Goal: Participate in discussion: Engage in conversation with other users on a specific topic

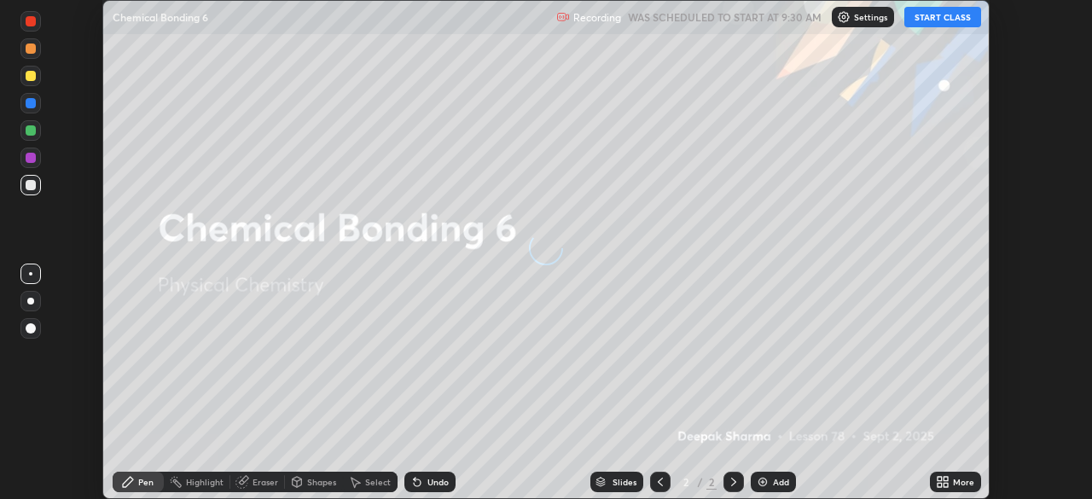
scroll to position [499, 1092]
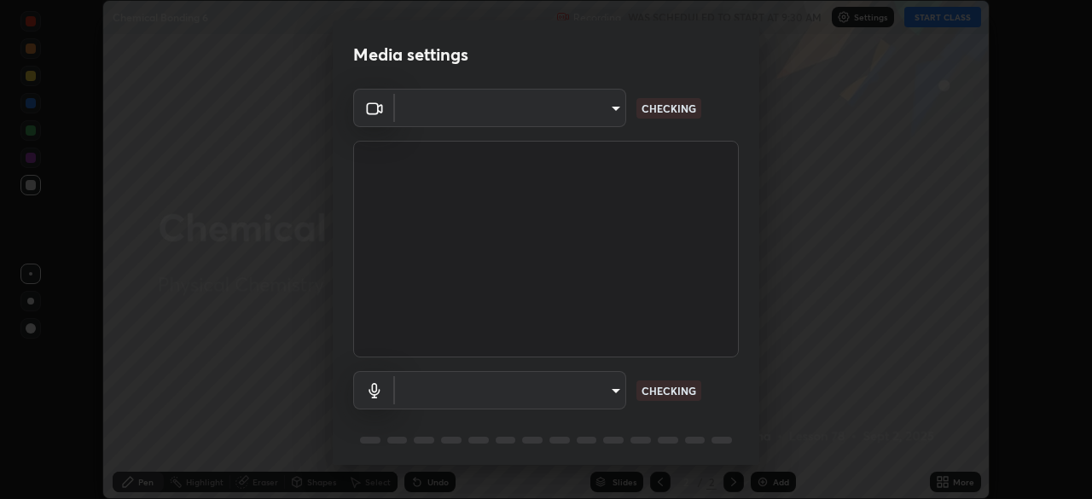
type input "51d019597c161c0694d5583d1f2c643560fde39fe8f4b4da8ea140d4d4830f4c"
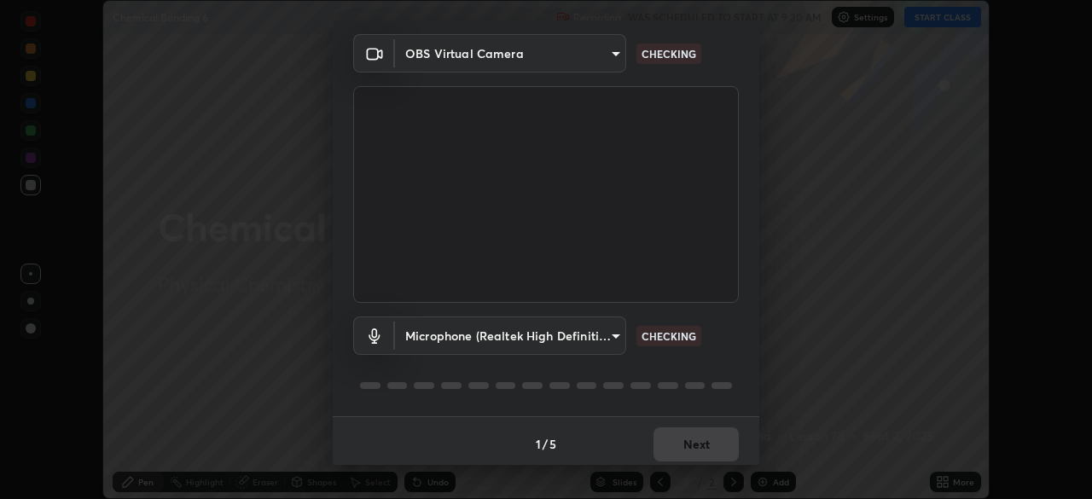
scroll to position [61, 0]
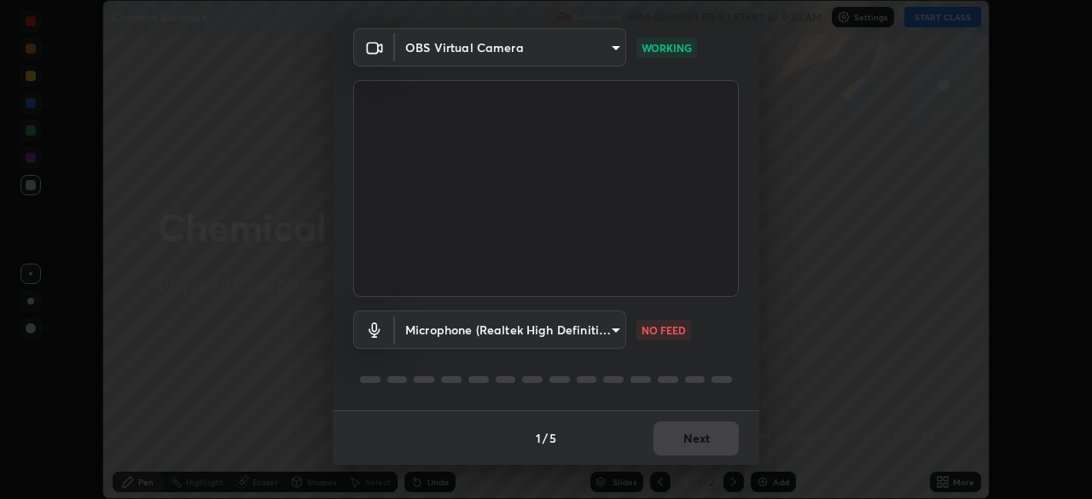
click at [593, 325] on body "Erase all Chemical Bonding 6 Recording WAS SCHEDULED TO START AT 9:30 AM Settin…" at bounding box center [546, 249] width 1092 height 499
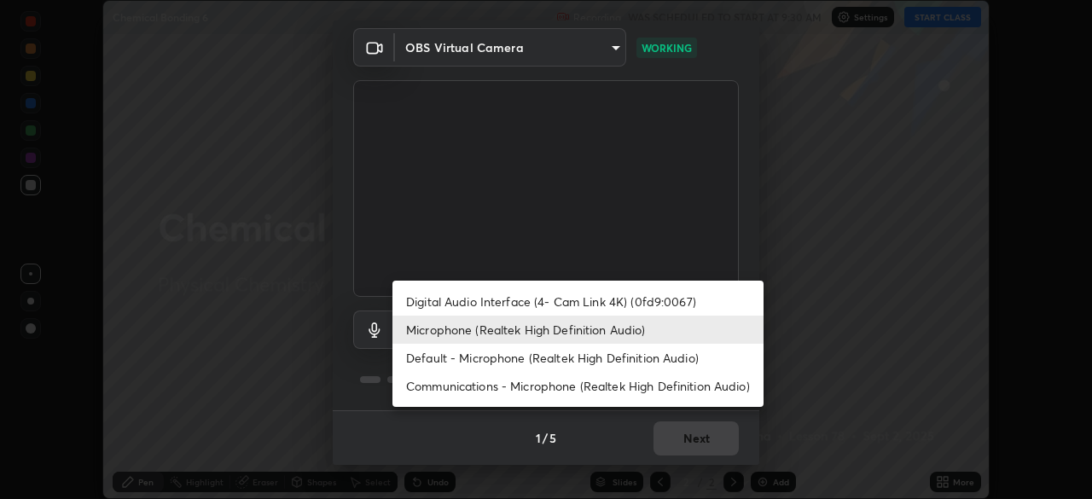
click at [597, 297] on li "Digital Audio Interface (4- Cam Link 4K) (0fd9:0067)" at bounding box center [577, 302] width 371 height 28
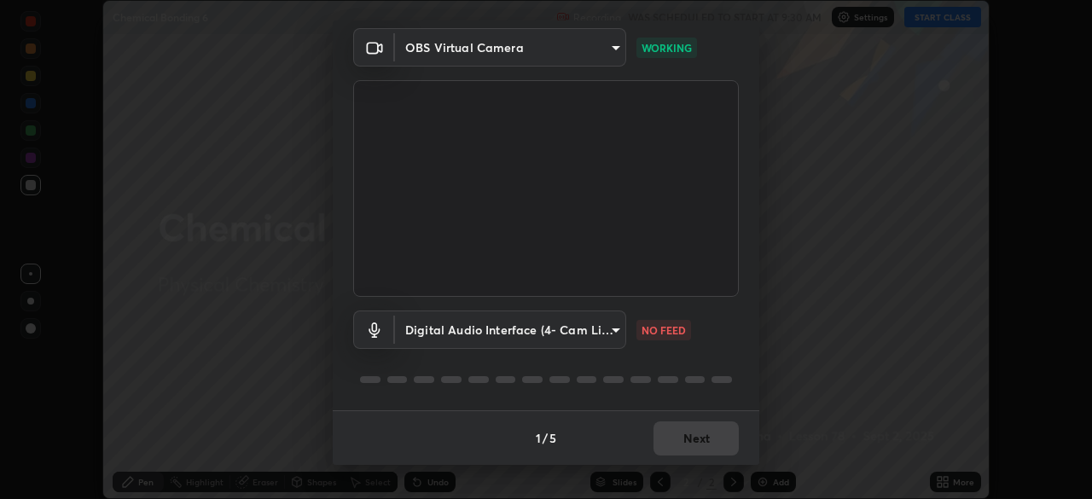
click at [599, 327] on body "Erase all Chemical Bonding 6 Recording WAS SCHEDULED TO START AT 9:30 AM Settin…" at bounding box center [546, 249] width 1092 height 499
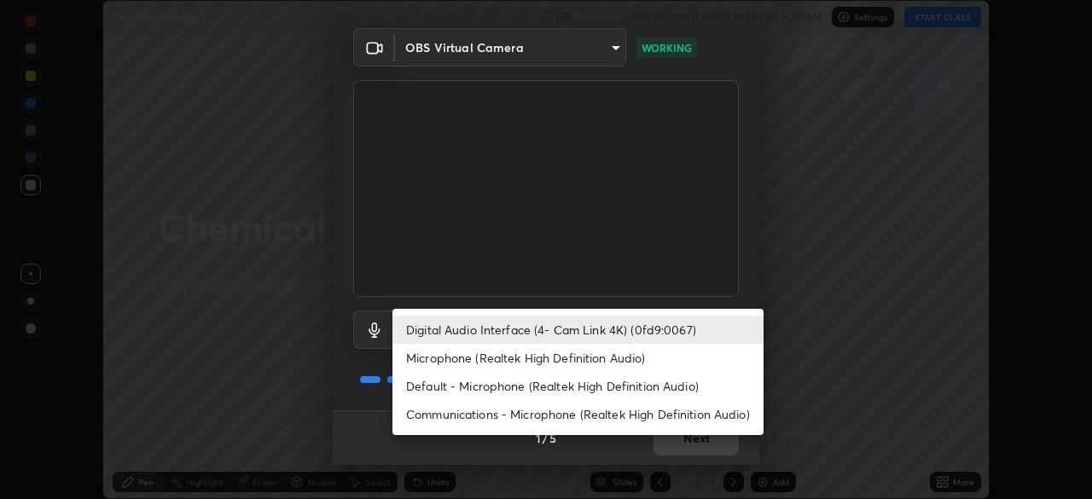
click at [620, 356] on li "Microphone (Realtek High Definition Audio)" at bounding box center [577, 358] width 371 height 28
type input "c6780f4c857a8b81e5497564d4ed67de36d612a8279d52ba4dbf449da7be3efb"
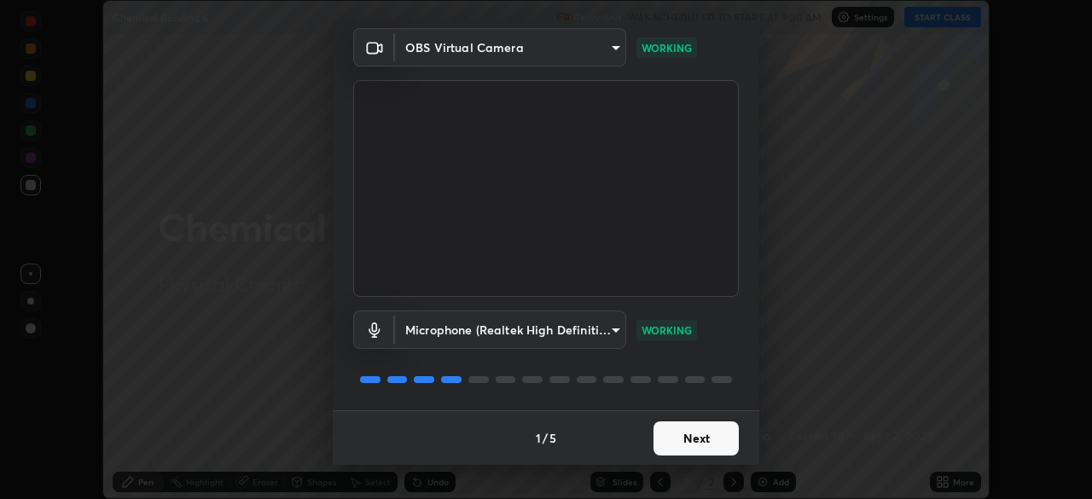
click at [702, 433] on button "Next" at bounding box center [696, 438] width 85 height 34
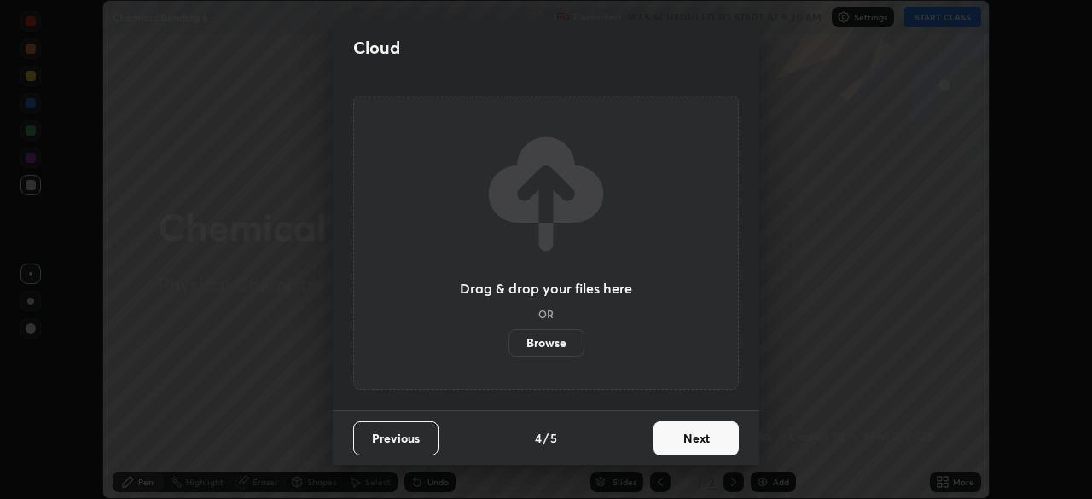
click at [698, 437] on button "Next" at bounding box center [696, 438] width 85 height 34
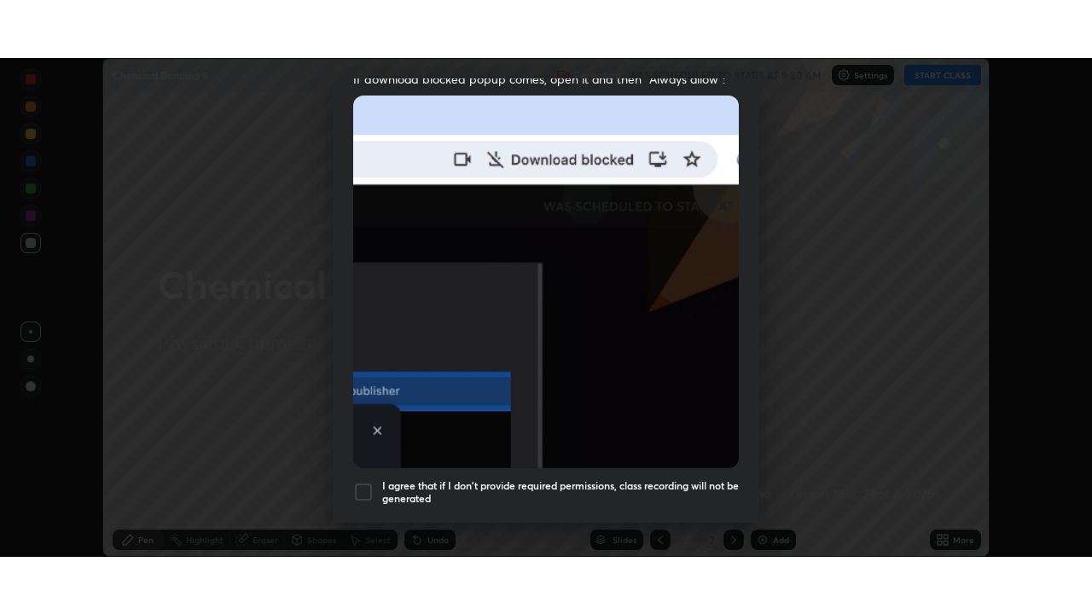
scroll to position [409, 0]
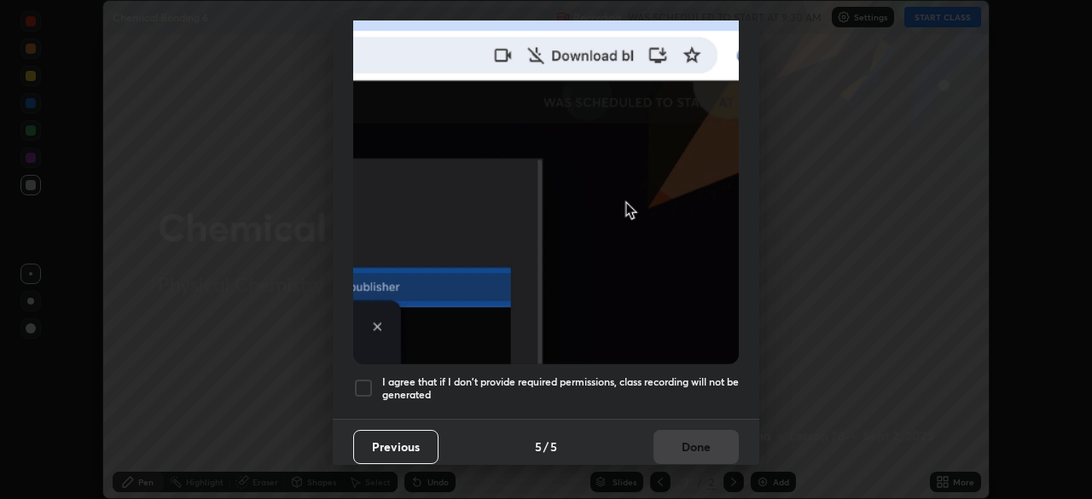
click at [695, 375] on h5 "I agree that if I don't provide required permissions, class recording will not …" at bounding box center [560, 388] width 357 height 26
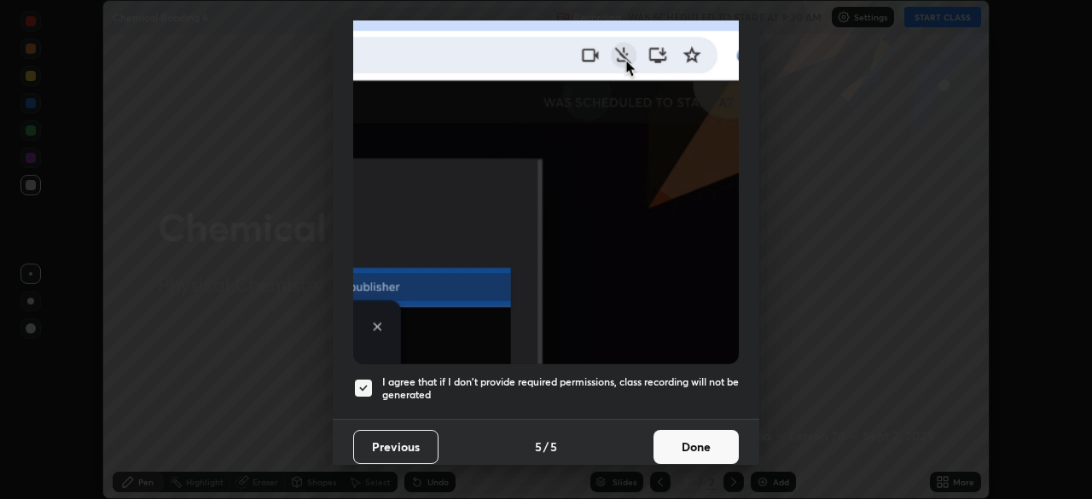
click at [687, 433] on button "Done" at bounding box center [696, 447] width 85 height 34
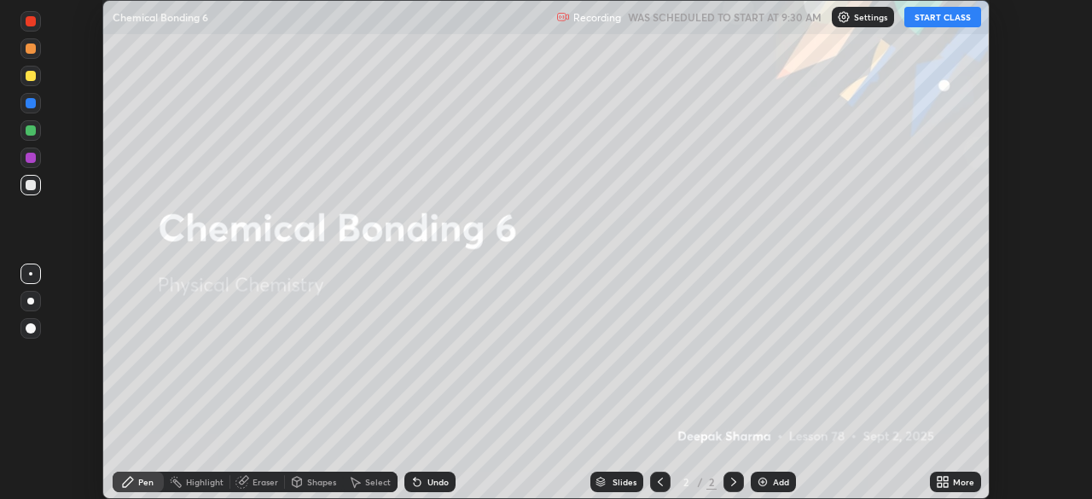
click at [968, 16] on button "START CLASS" at bounding box center [942, 17] width 77 height 20
click at [945, 485] on icon at bounding box center [946, 485] width 4 height 4
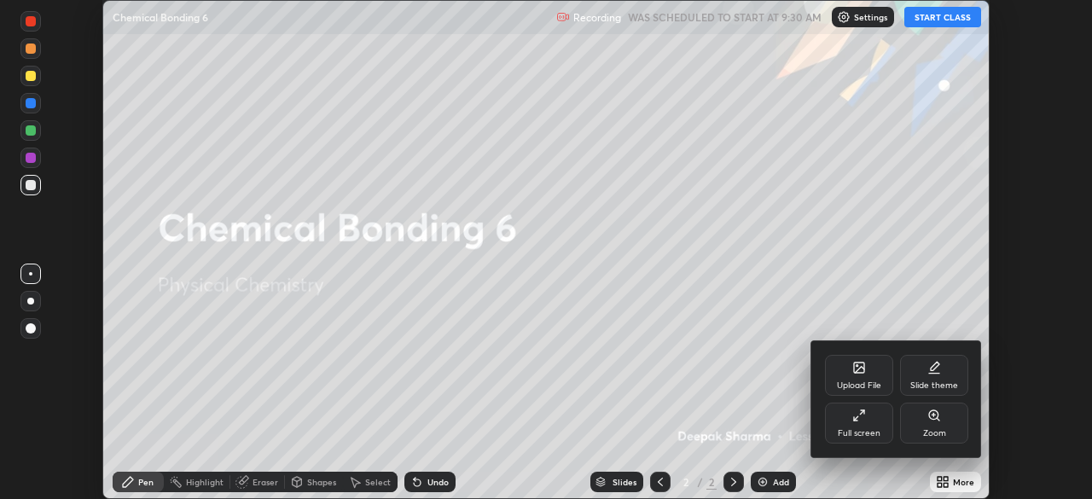
click at [857, 429] on div "Full screen" at bounding box center [859, 433] width 43 height 9
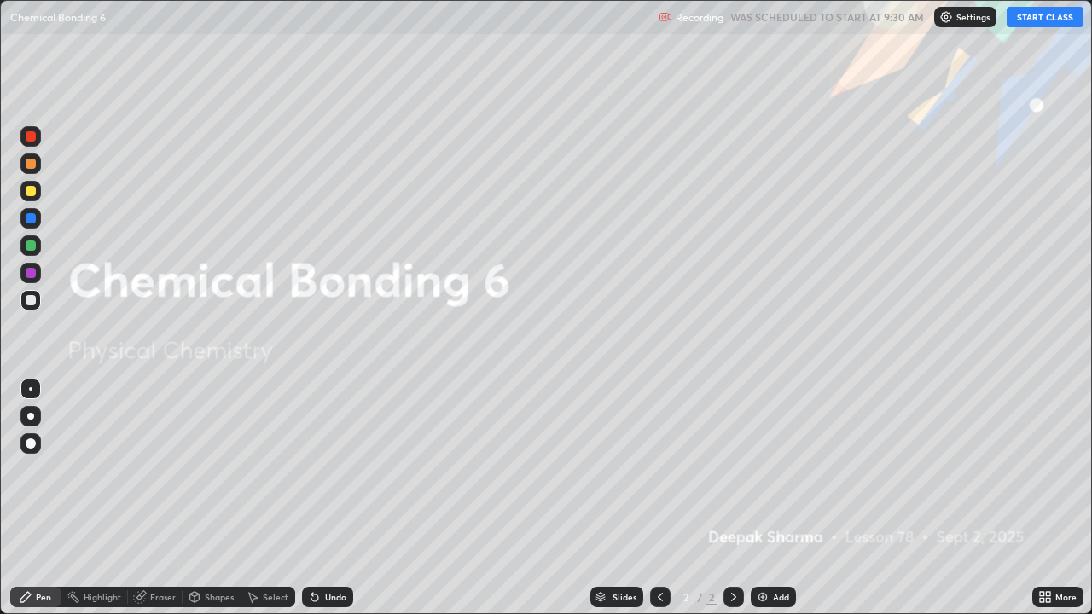
scroll to position [614, 1092]
click at [775, 498] on div "Add" at bounding box center [781, 597] width 16 height 9
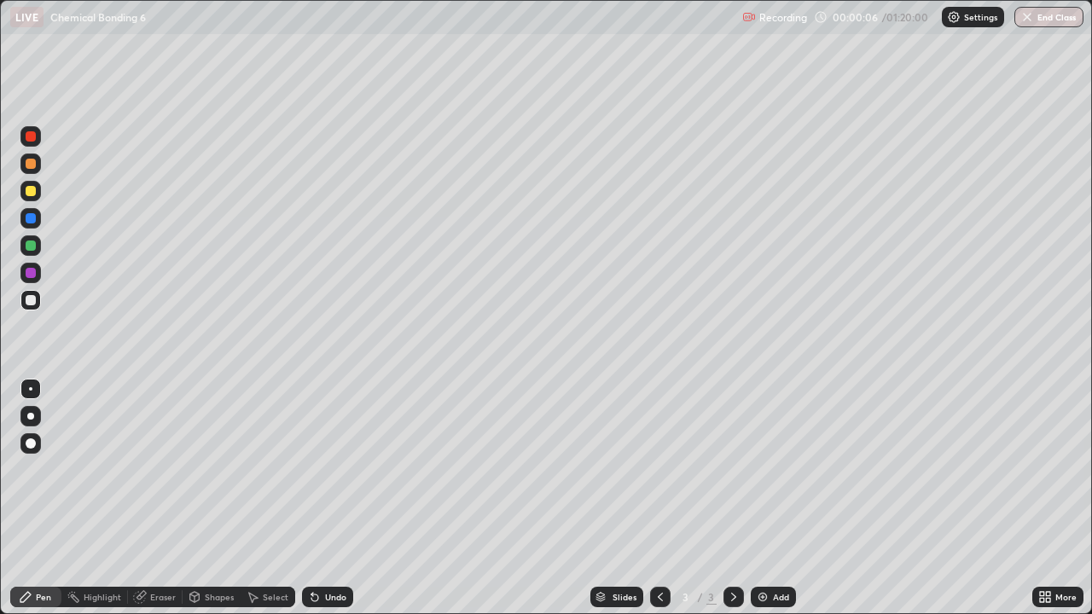
click at [39, 191] on div at bounding box center [30, 191] width 20 height 20
click at [33, 249] on div at bounding box center [31, 246] width 10 height 10
click at [164, 498] on div "Eraser" at bounding box center [163, 597] width 26 height 9
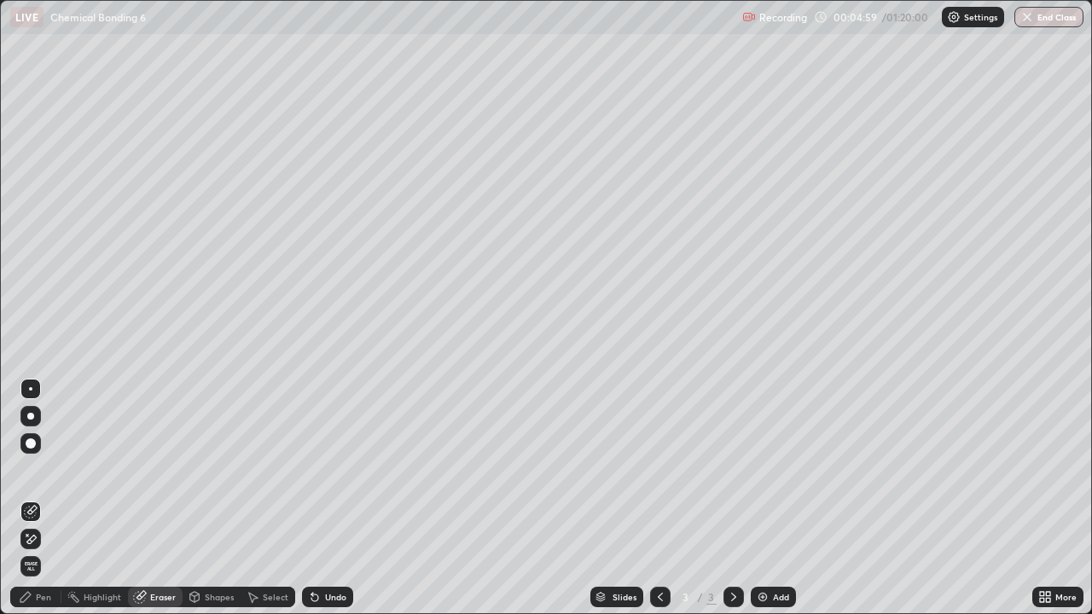
click at [37, 437] on div at bounding box center [30, 443] width 20 height 20
click at [319, 498] on div "Undo" at bounding box center [327, 597] width 51 height 20
click at [327, 498] on div "Undo" at bounding box center [335, 597] width 21 height 9
click at [332, 498] on div "Undo" at bounding box center [335, 597] width 21 height 9
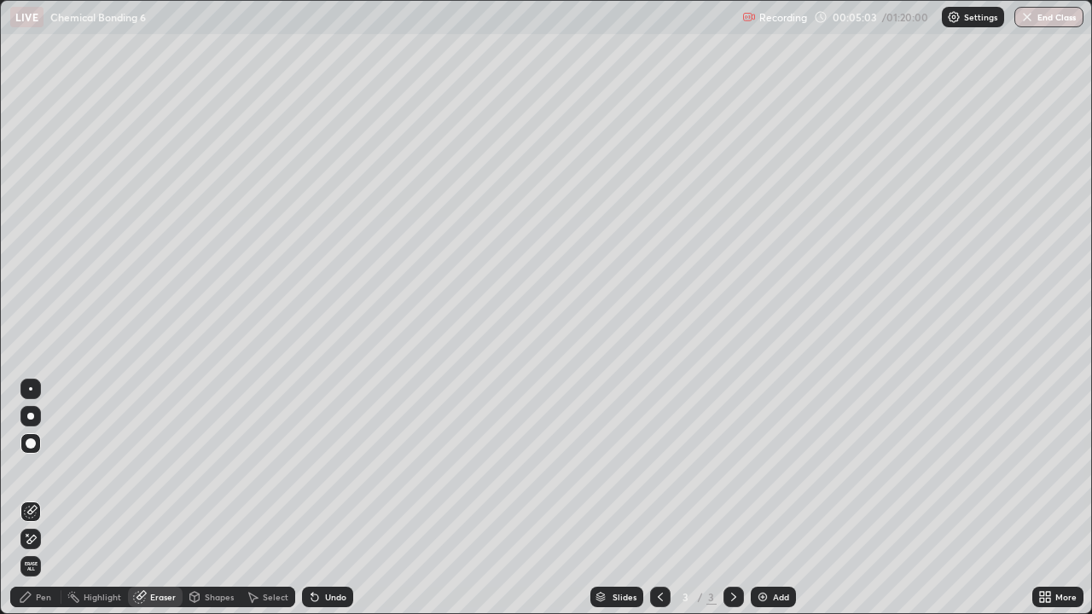
click at [332, 498] on div "Undo" at bounding box center [335, 597] width 21 height 9
click at [32, 498] on icon at bounding box center [26, 597] width 14 height 14
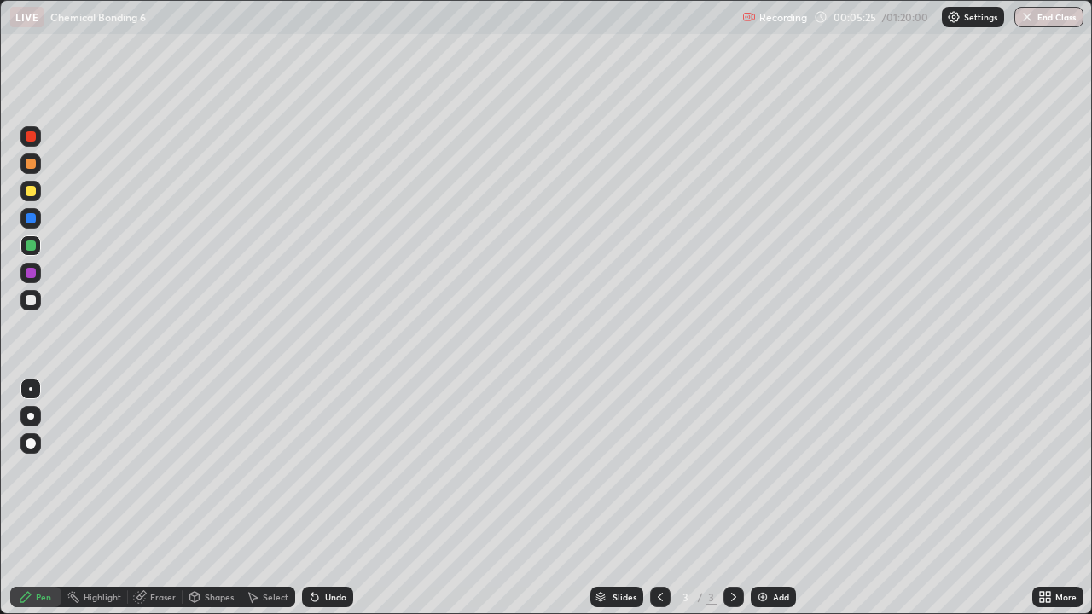
click at [32, 191] on div at bounding box center [31, 191] width 10 height 10
click at [37, 244] on div at bounding box center [30, 245] width 20 height 20
click at [30, 271] on div at bounding box center [31, 273] width 10 height 10
click at [32, 247] on div at bounding box center [31, 246] width 10 height 10
click at [328, 498] on div "Undo" at bounding box center [335, 597] width 21 height 9
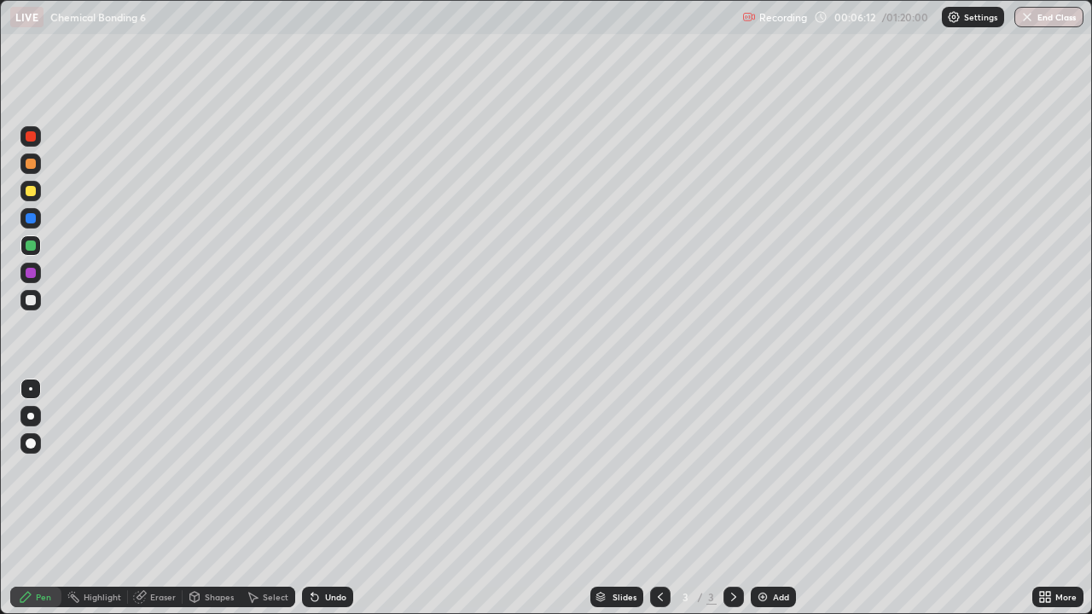
click at [33, 269] on div at bounding box center [31, 273] width 10 height 10
click at [38, 219] on div at bounding box center [30, 218] width 20 height 20
click at [38, 243] on div at bounding box center [30, 245] width 20 height 20
click at [38, 272] on div at bounding box center [30, 273] width 20 height 20
click at [326, 498] on div "Undo" at bounding box center [335, 597] width 21 height 9
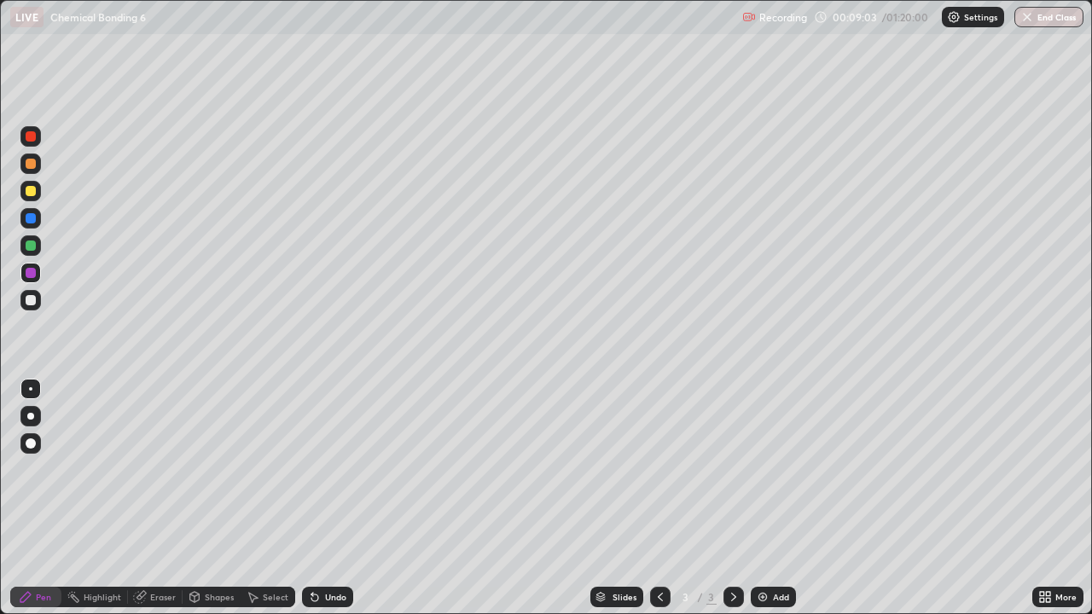
click at [36, 301] on div at bounding box center [30, 300] width 20 height 20
click at [752, 498] on div "Add" at bounding box center [773, 597] width 45 height 20
click at [37, 189] on div at bounding box center [30, 191] width 20 height 20
click at [33, 298] on div at bounding box center [31, 300] width 10 height 10
click at [154, 498] on div "Eraser" at bounding box center [163, 597] width 26 height 9
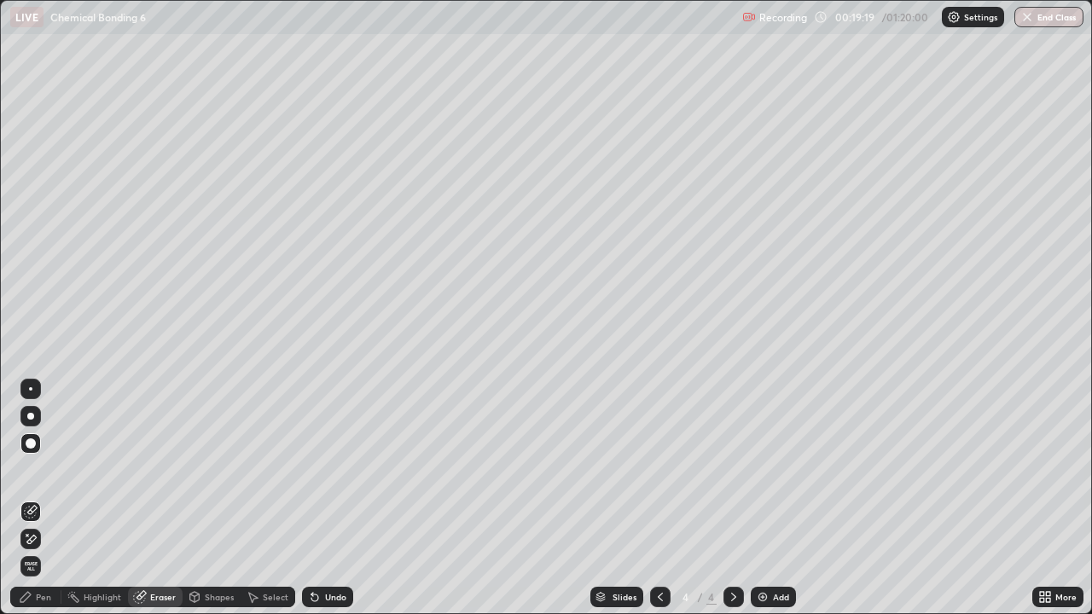
click at [658, 498] on icon at bounding box center [661, 597] width 14 height 14
click at [728, 498] on div at bounding box center [733, 597] width 20 height 20
click at [30, 498] on icon at bounding box center [26, 597] width 14 height 14
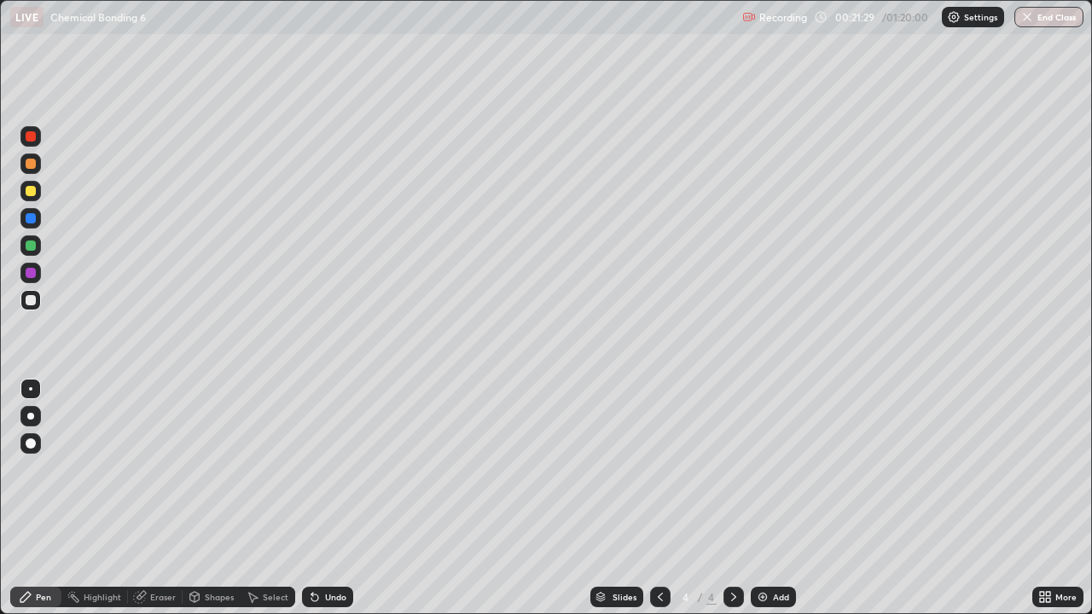
click at [38, 188] on div at bounding box center [30, 191] width 20 height 20
click at [154, 498] on div "Eraser" at bounding box center [163, 597] width 26 height 9
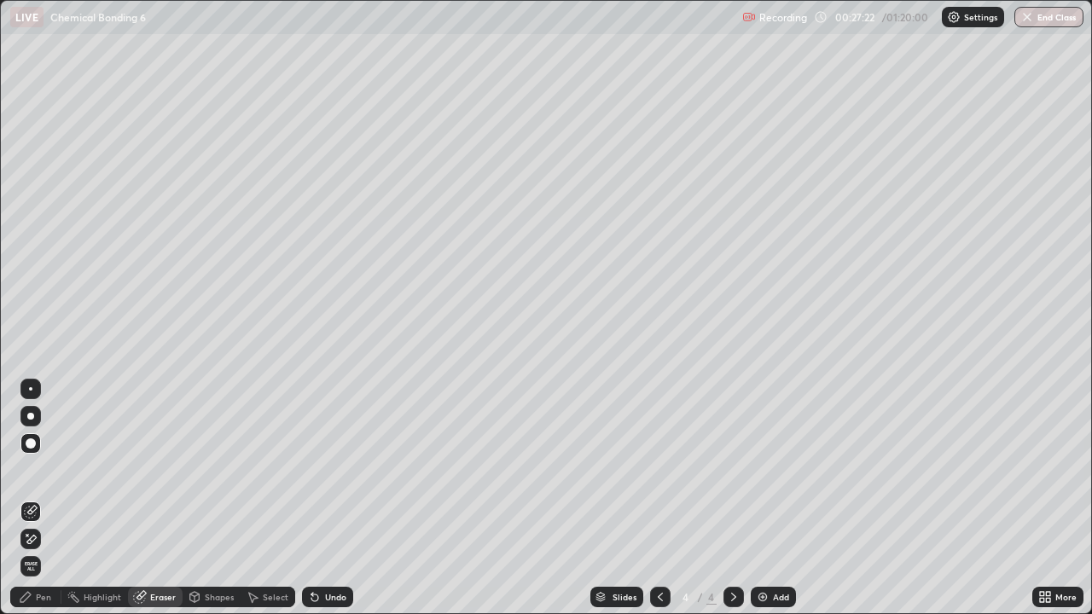
click at [40, 498] on div "Pen" at bounding box center [43, 597] width 15 height 9
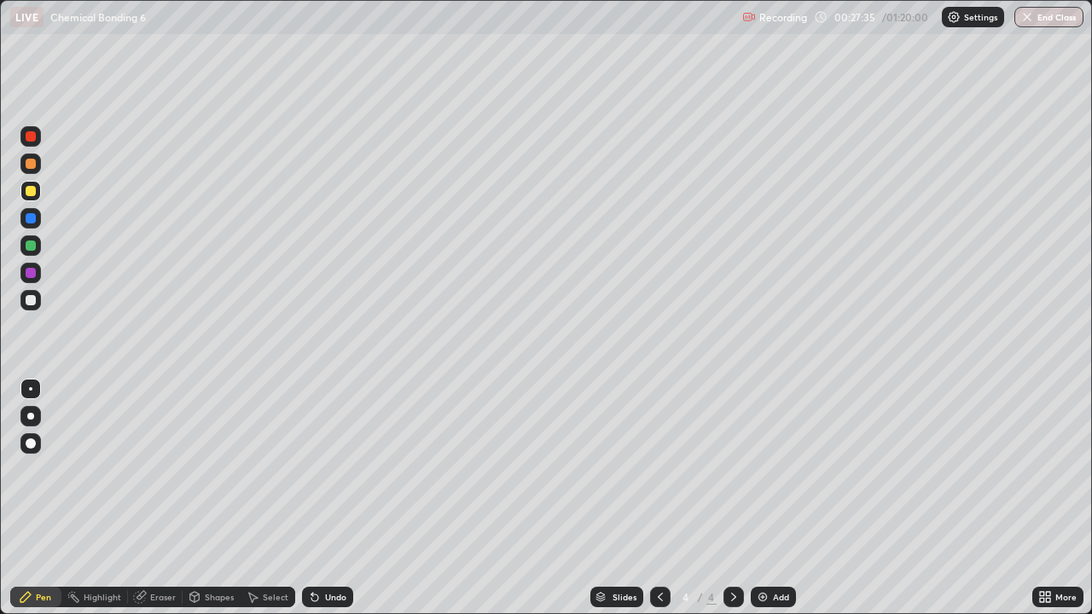
click at [39, 243] on div at bounding box center [30, 245] width 20 height 20
click at [328, 498] on div "Undo" at bounding box center [335, 597] width 21 height 9
click at [37, 271] on div at bounding box center [30, 273] width 20 height 20
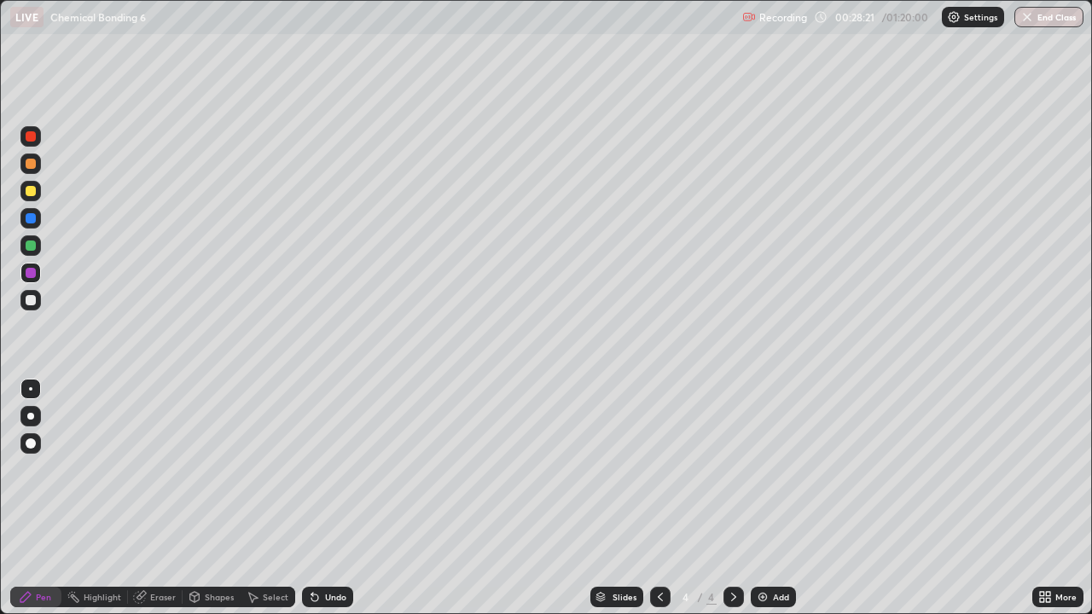
click at [334, 498] on div "Undo" at bounding box center [335, 597] width 21 height 9
click at [326, 498] on div "Undo" at bounding box center [335, 597] width 21 height 9
click at [34, 213] on div at bounding box center [30, 218] width 20 height 20
click at [150, 498] on div "Eraser" at bounding box center [163, 597] width 26 height 9
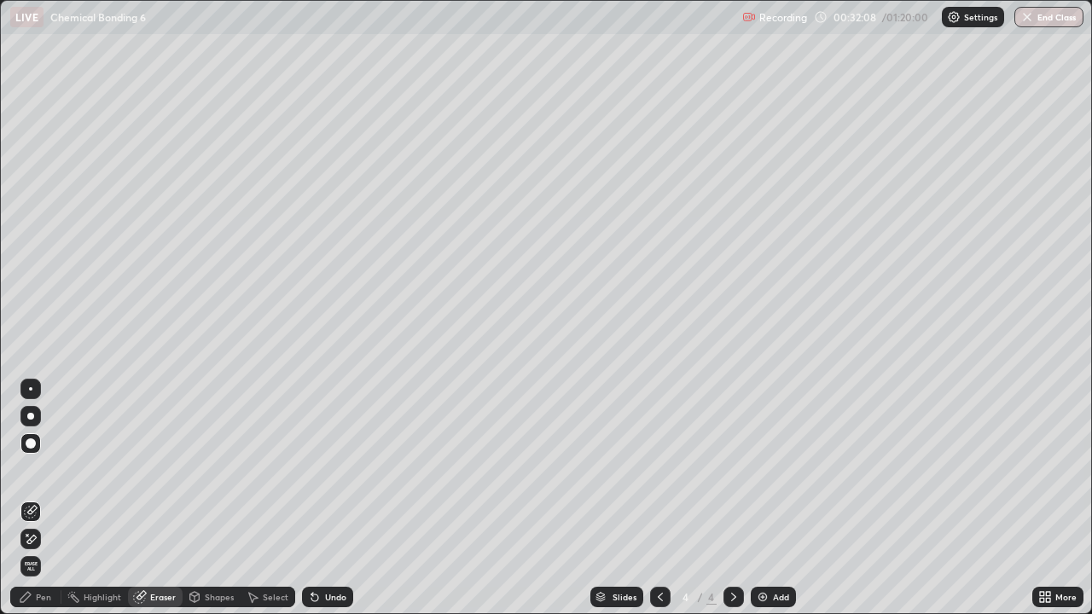
click at [34, 498] on div "Pen" at bounding box center [35, 597] width 51 height 20
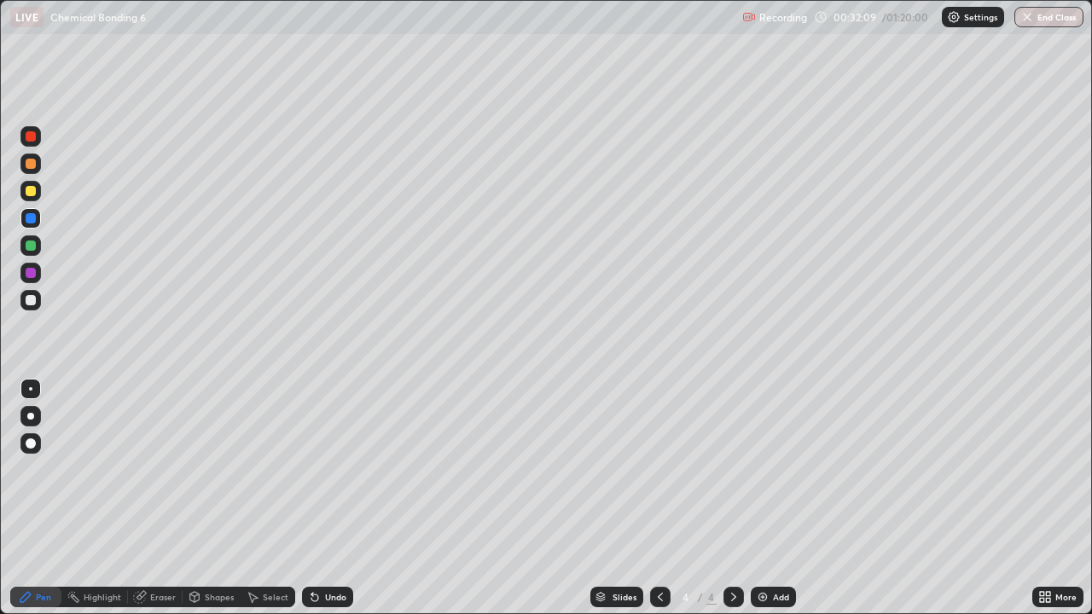
click at [32, 163] on div at bounding box center [31, 164] width 10 height 10
click at [774, 498] on div "Add" at bounding box center [781, 597] width 16 height 9
click at [214, 498] on div "Shapes" at bounding box center [219, 597] width 29 height 9
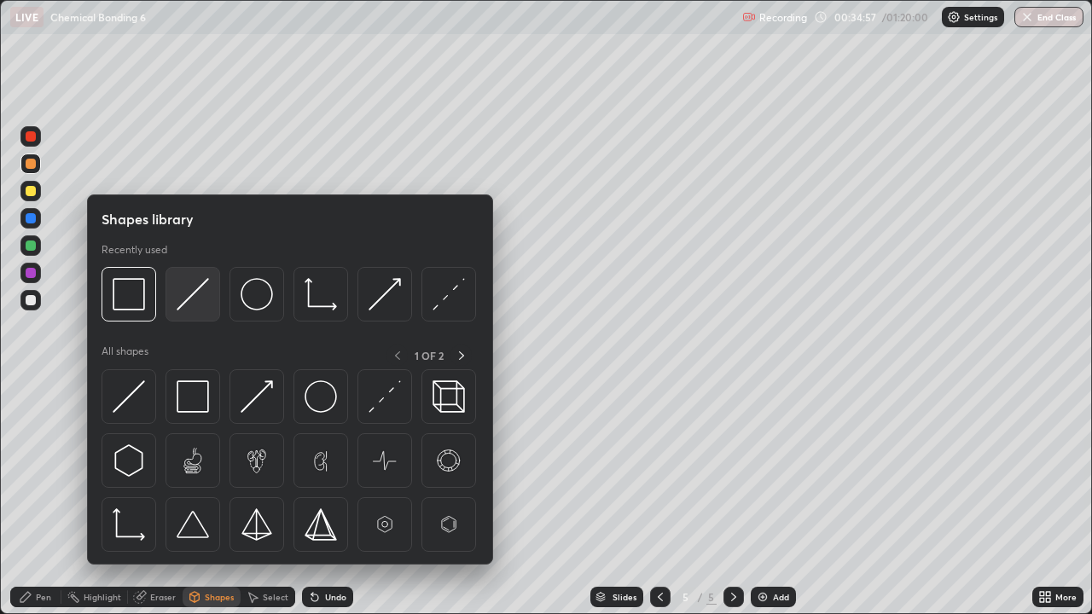
click at [194, 295] on img at bounding box center [193, 294] width 32 height 32
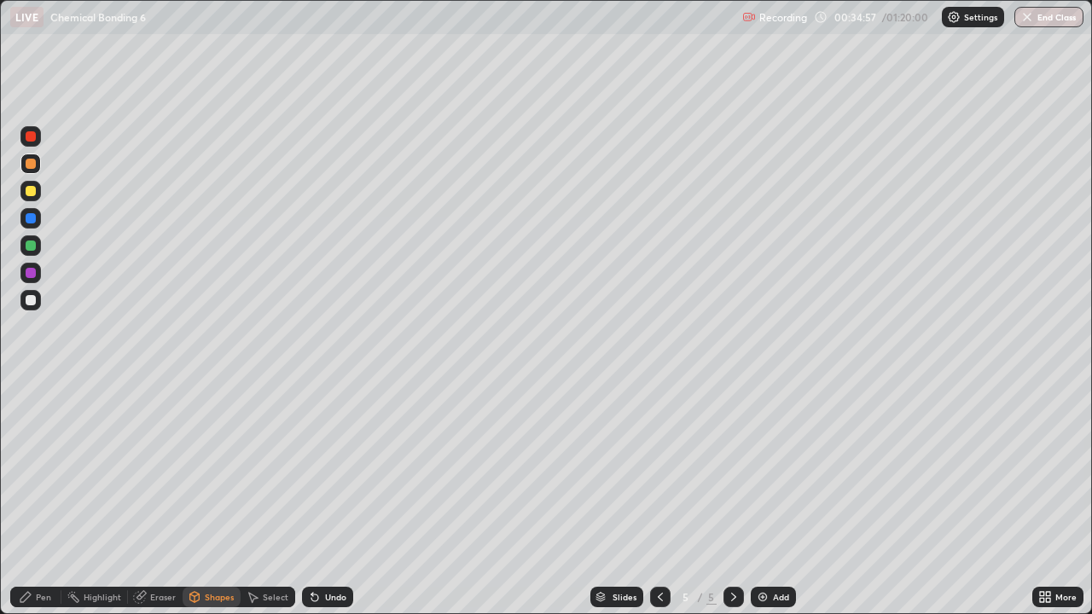
click at [29, 196] on div at bounding box center [30, 191] width 20 height 20
click at [47, 498] on div "Pen" at bounding box center [43, 597] width 15 height 9
click at [34, 241] on div at bounding box center [31, 246] width 10 height 10
click at [32, 296] on div at bounding box center [31, 300] width 10 height 10
click at [769, 498] on div "Add" at bounding box center [773, 597] width 45 height 20
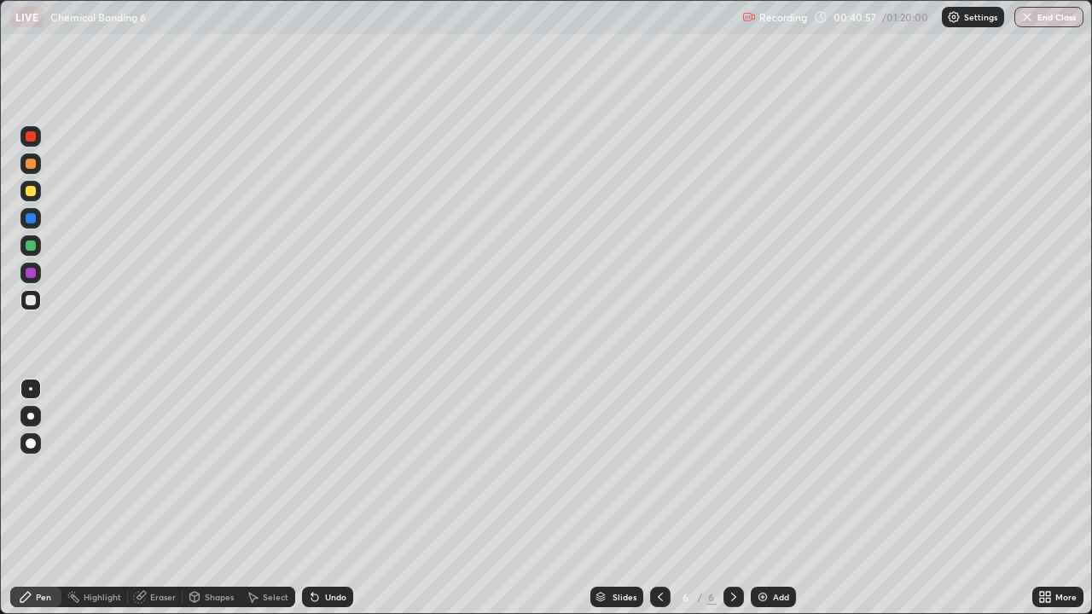
click at [209, 498] on div "Shapes" at bounding box center [219, 597] width 29 height 9
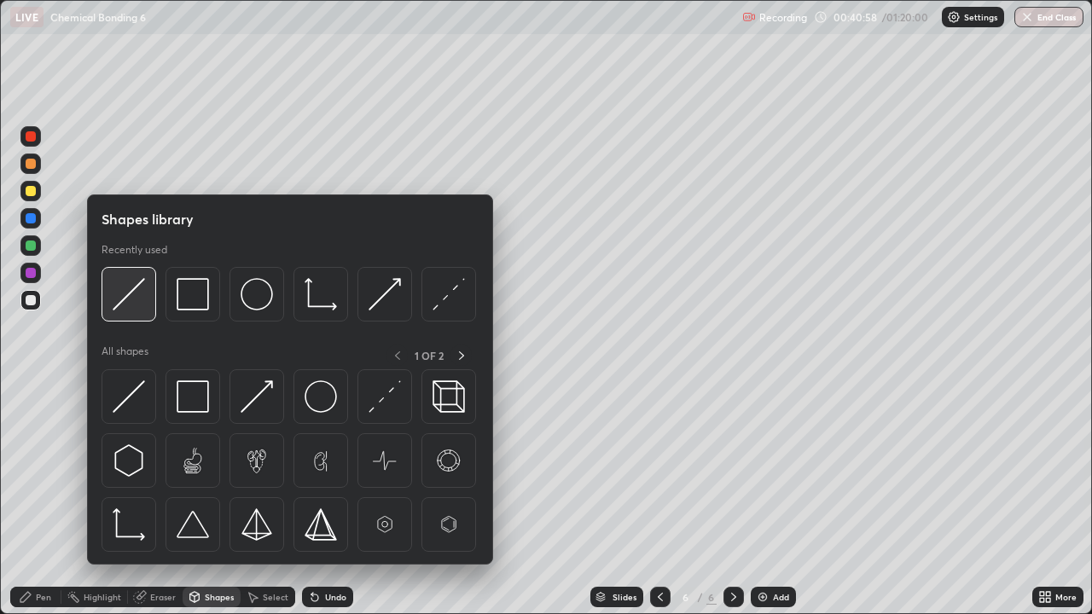
click at [126, 292] on img at bounding box center [129, 294] width 32 height 32
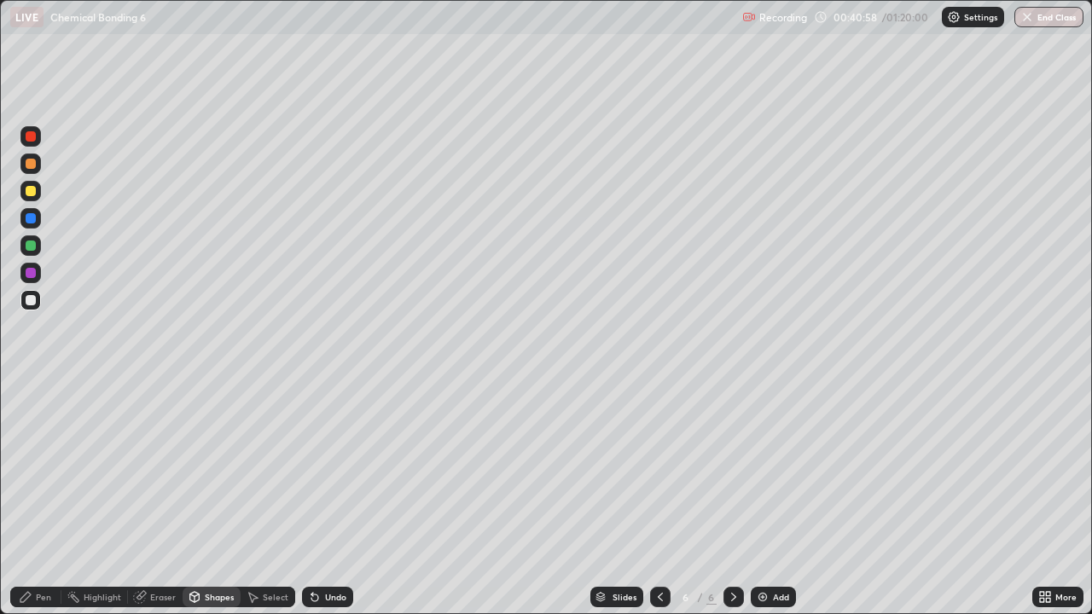
click at [38, 189] on div at bounding box center [30, 191] width 20 height 20
click at [39, 498] on div "Pen" at bounding box center [43, 597] width 15 height 9
click at [33, 244] on div at bounding box center [31, 246] width 10 height 10
click at [329, 498] on div "Undo" at bounding box center [335, 597] width 21 height 9
click at [327, 498] on div "Undo" at bounding box center [327, 597] width 51 height 20
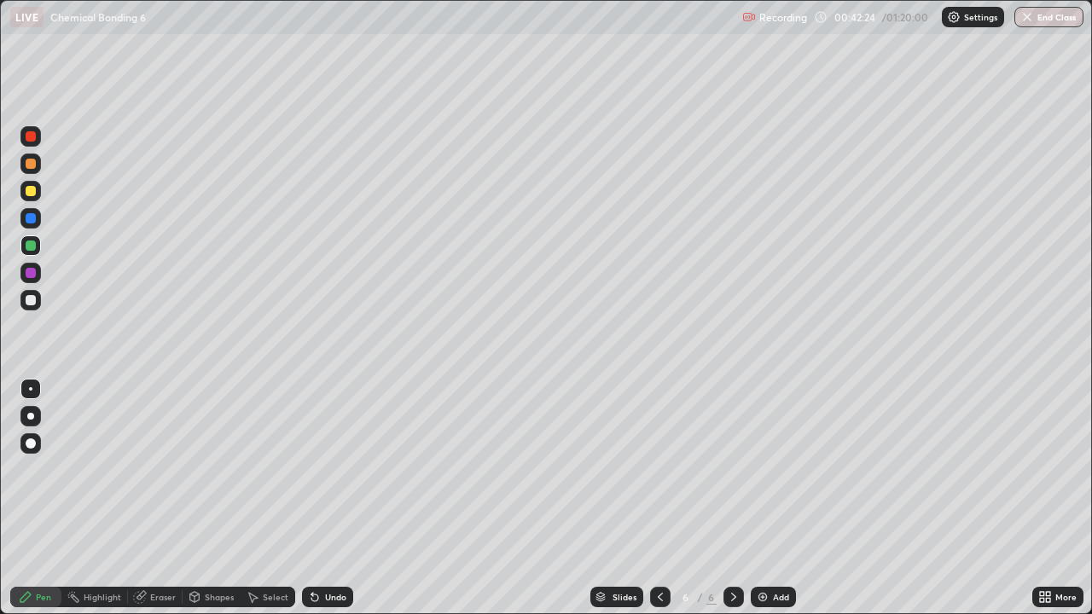
click at [32, 164] on div at bounding box center [31, 164] width 10 height 10
click at [154, 498] on div "Eraser" at bounding box center [163, 597] width 26 height 9
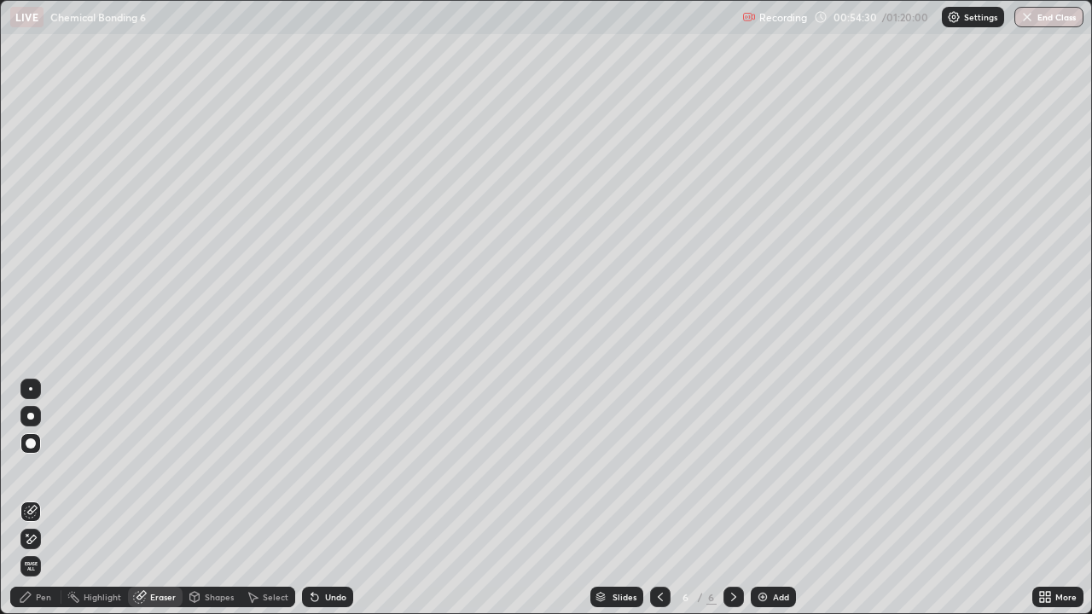
click at [32, 498] on icon at bounding box center [26, 597] width 14 height 14
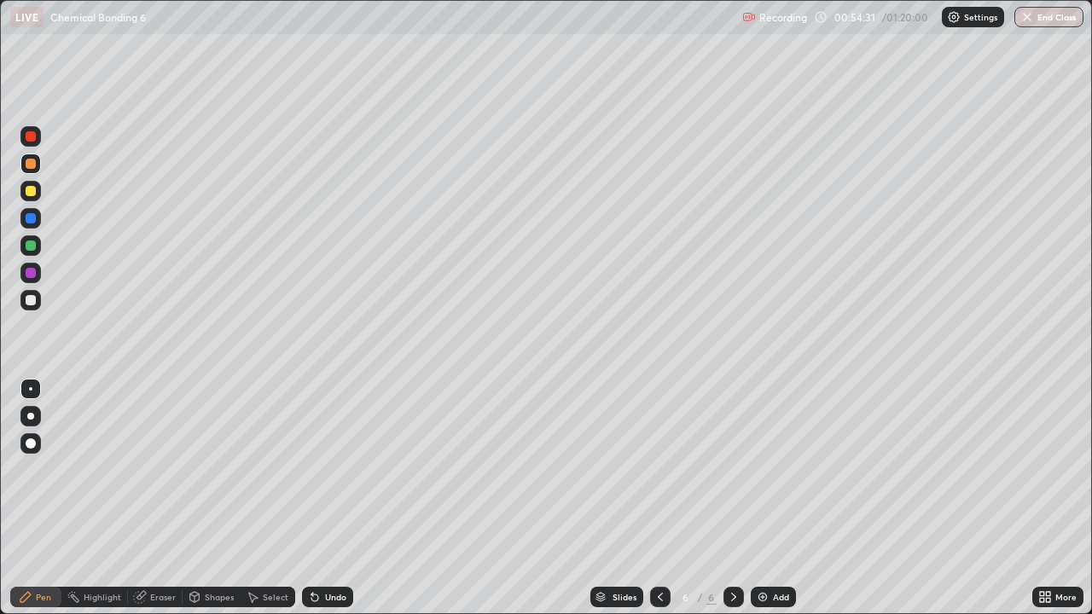
click at [32, 298] on div at bounding box center [31, 300] width 10 height 10
click at [34, 246] on div at bounding box center [31, 246] width 10 height 10
click at [38, 295] on div at bounding box center [30, 300] width 20 height 20
click at [770, 498] on div "Add" at bounding box center [773, 597] width 45 height 20
click at [31, 189] on div at bounding box center [31, 191] width 10 height 10
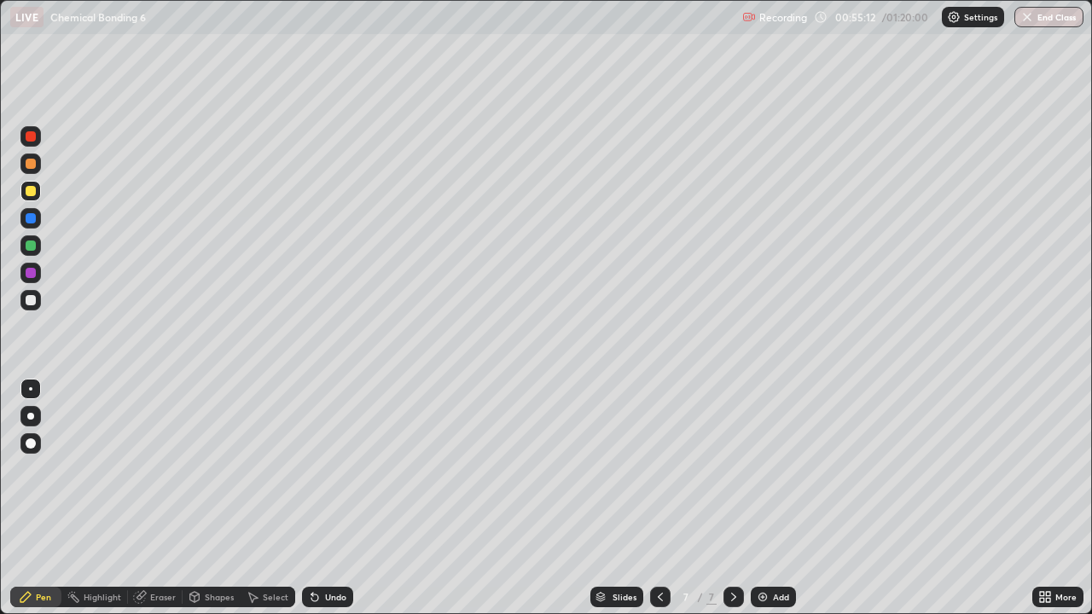
click at [32, 218] on div at bounding box center [31, 218] width 10 height 10
click at [32, 247] on div at bounding box center [31, 246] width 10 height 10
click at [30, 163] on div at bounding box center [31, 164] width 10 height 10
click at [39, 241] on div at bounding box center [30, 245] width 20 height 20
click at [38, 190] on div at bounding box center [30, 191] width 20 height 20
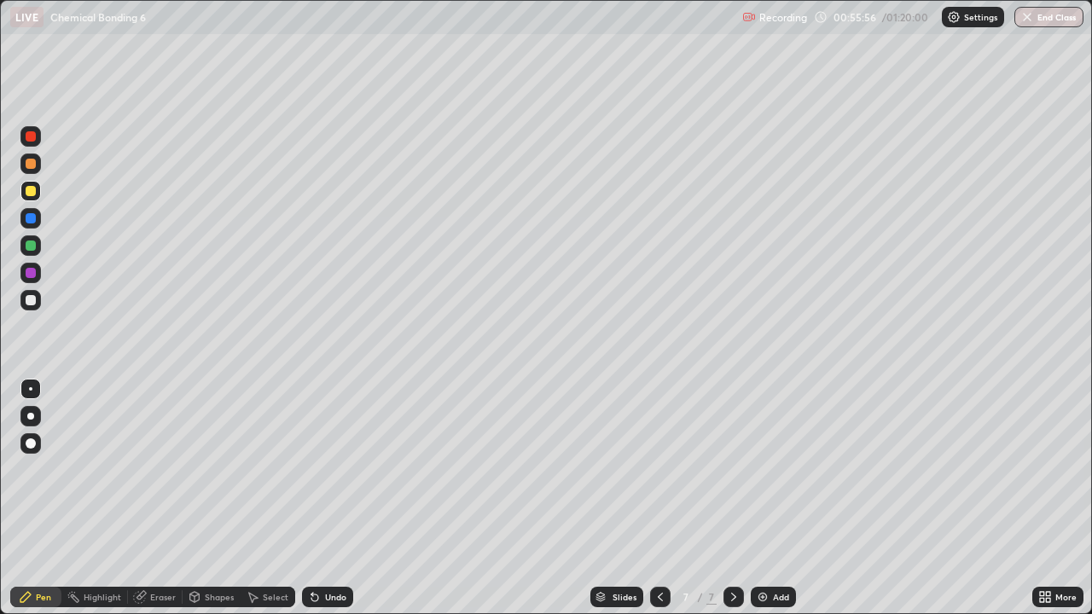
click at [39, 218] on div at bounding box center [30, 218] width 20 height 20
click at [31, 299] on div at bounding box center [31, 300] width 10 height 10
click at [659, 498] on icon at bounding box center [661, 597] width 14 height 14
click at [23, 246] on div at bounding box center [30, 245] width 20 height 20
click at [38, 301] on div at bounding box center [30, 300] width 20 height 20
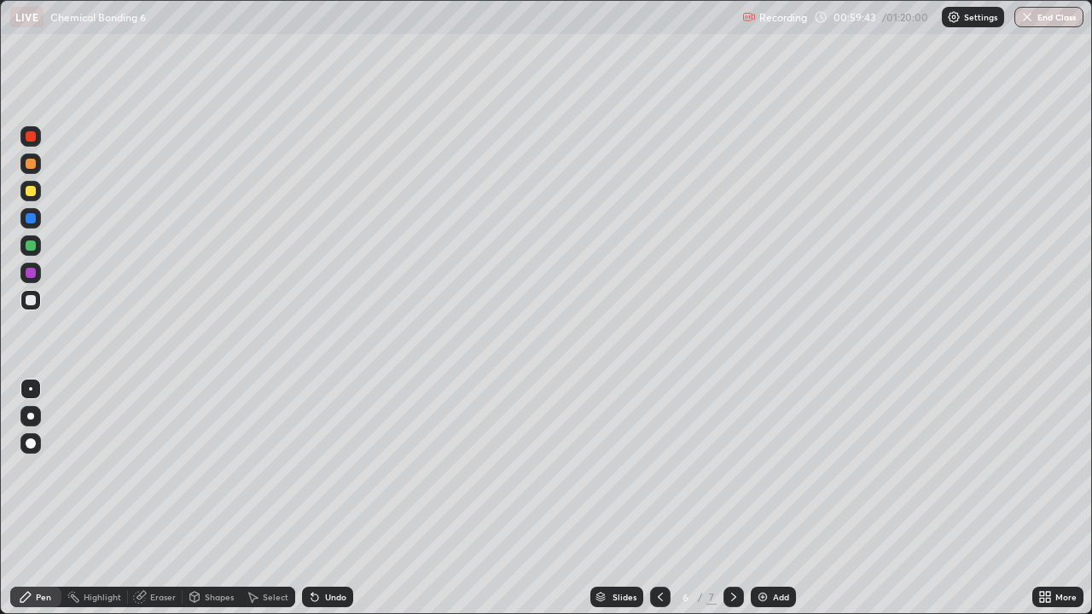
click at [765, 498] on div "Add" at bounding box center [773, 597] width 45 height 20
click at [34, 189] on div at bounding box center [31, 191] width 10 height 10
click at [325, 498] on div "Undo" at bounding box center [335, 597] width 21 height 9
click at [321, 498] on div "Undo" at bounding box center [327, 597] width 51 height 20
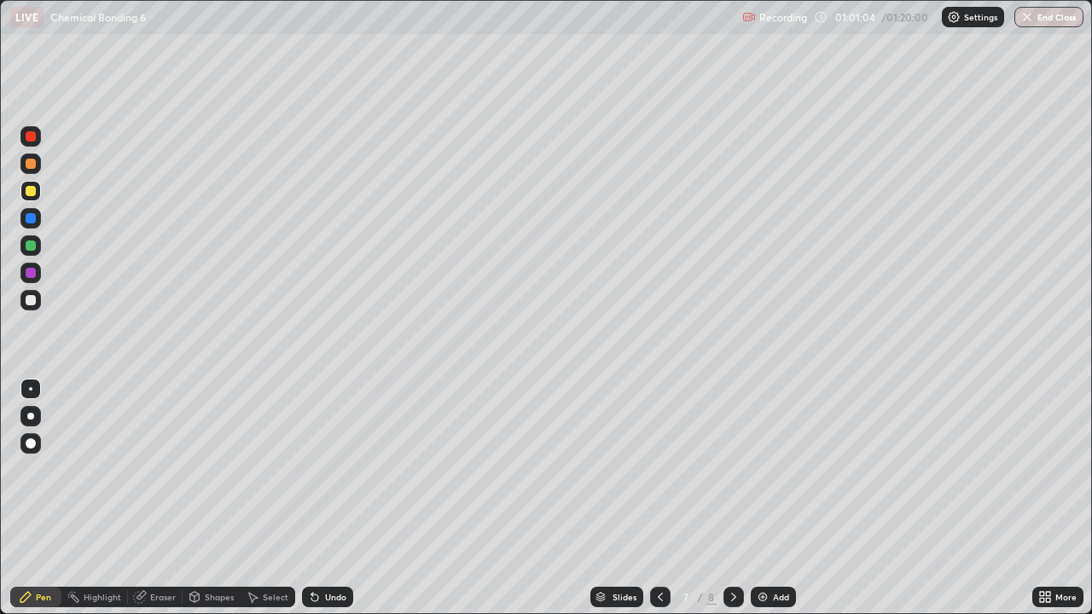
click at [34, 219] on div at bounding box center [31, 218] width 10 height 10
click at [32, 300] on div at bounding box center [31, 300] width 10 height 10
click at [780, 498] on div "Add" at bounding box center [781, 597] width 16 height 9
click at [659, 498] on icon at bounding box center [661, 597] width 14 height 14
click at [764, 498] on img at bounding box center [763, 597] width 14 height 14
